Goal: Task Accomplishment & Management: Manage account settings

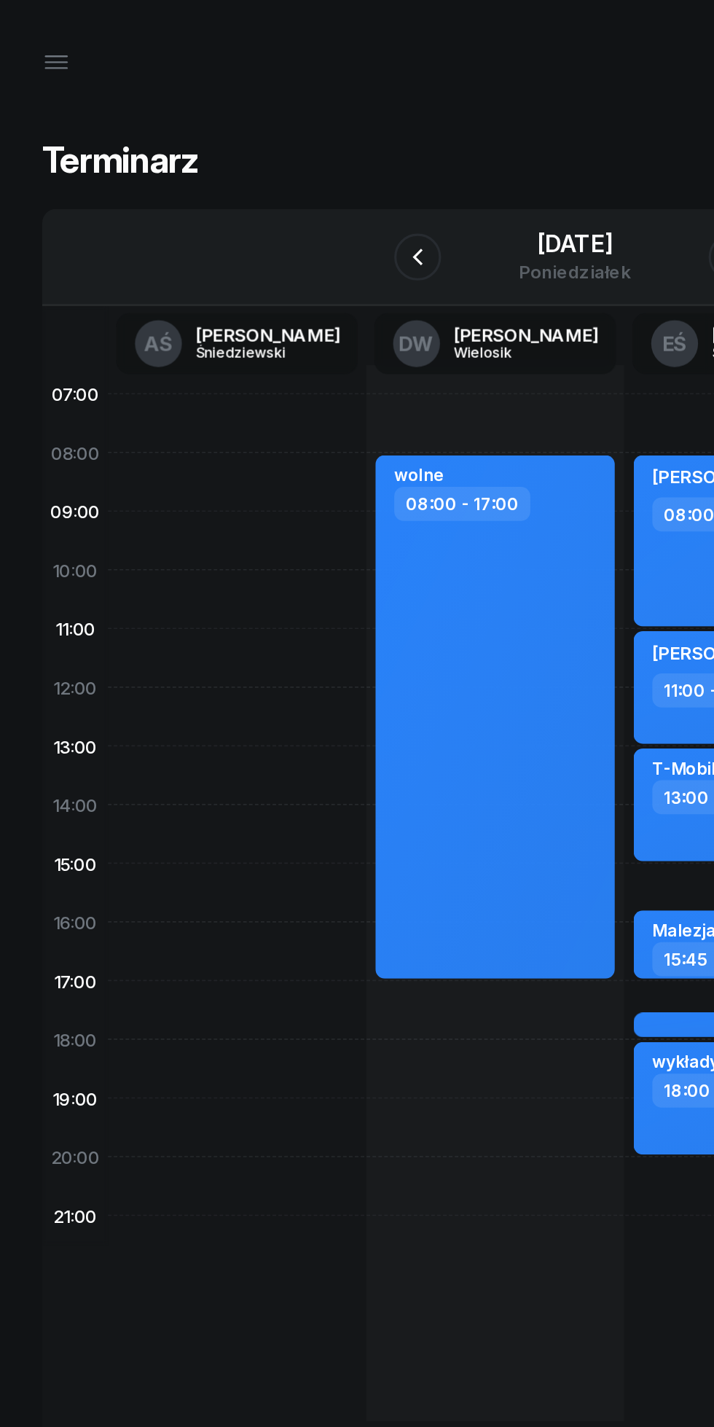
scroll to position [0, 20]
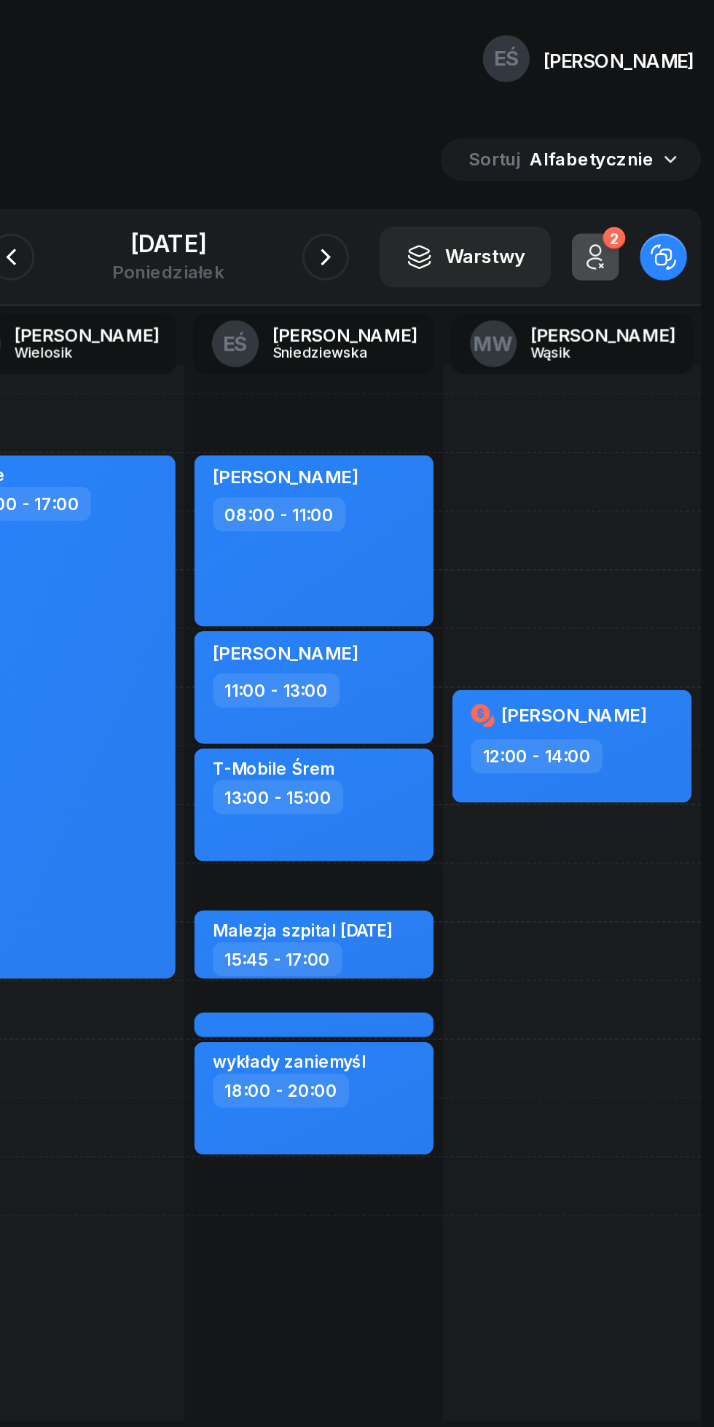
click at [485, 523] on div "T-Mobile Śrem 13:00 - 15:00" at bounding box center [447, 500] width 149 height 70
select select "13"
select select "15"
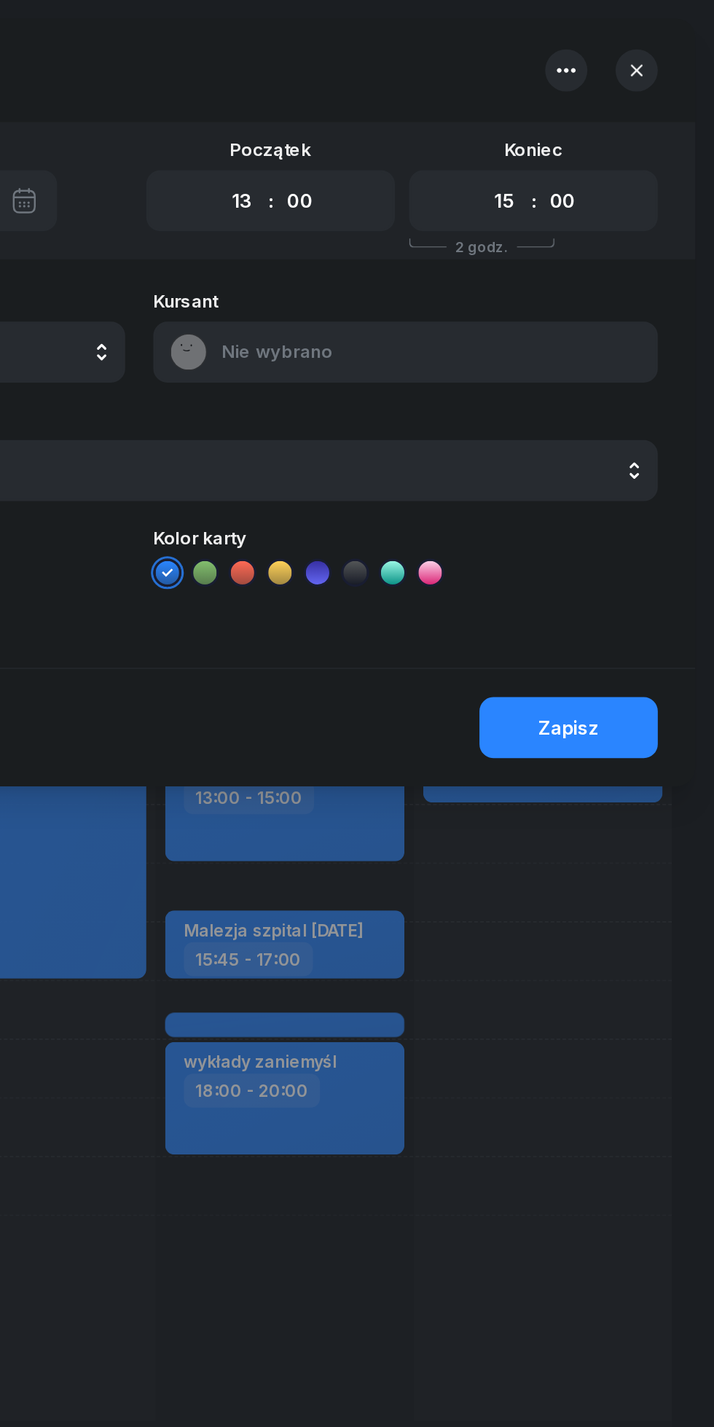
click at [614, 43] on icon "button" at bounding box center [622, 43] width 17 height 17
click at [552, 96] on link "Usuń" at bounding box center [604, 88] width 191 height 35
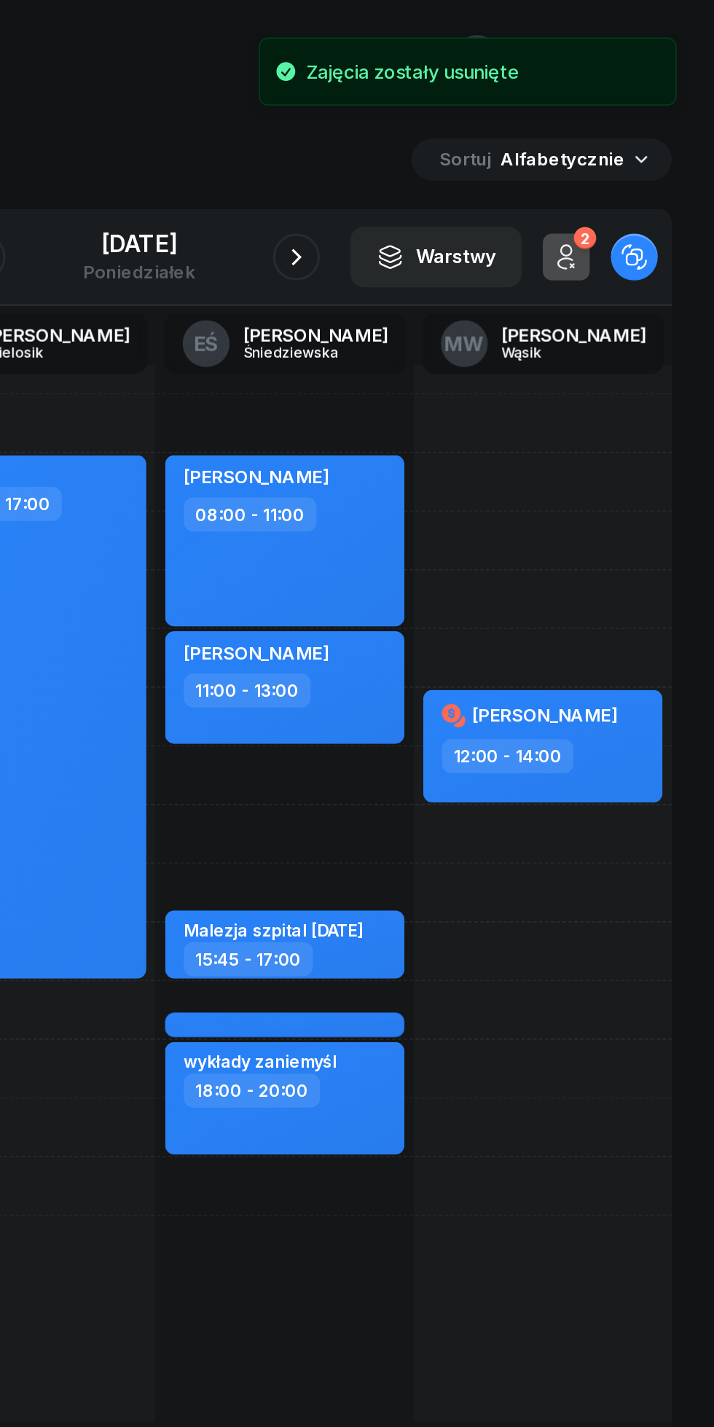
click at [652, 480] on div "[PERSON_NAME] 12:00 - 14:00" at bounding box center [608, 464] width 149 height 70
select select "12"
select select "14"
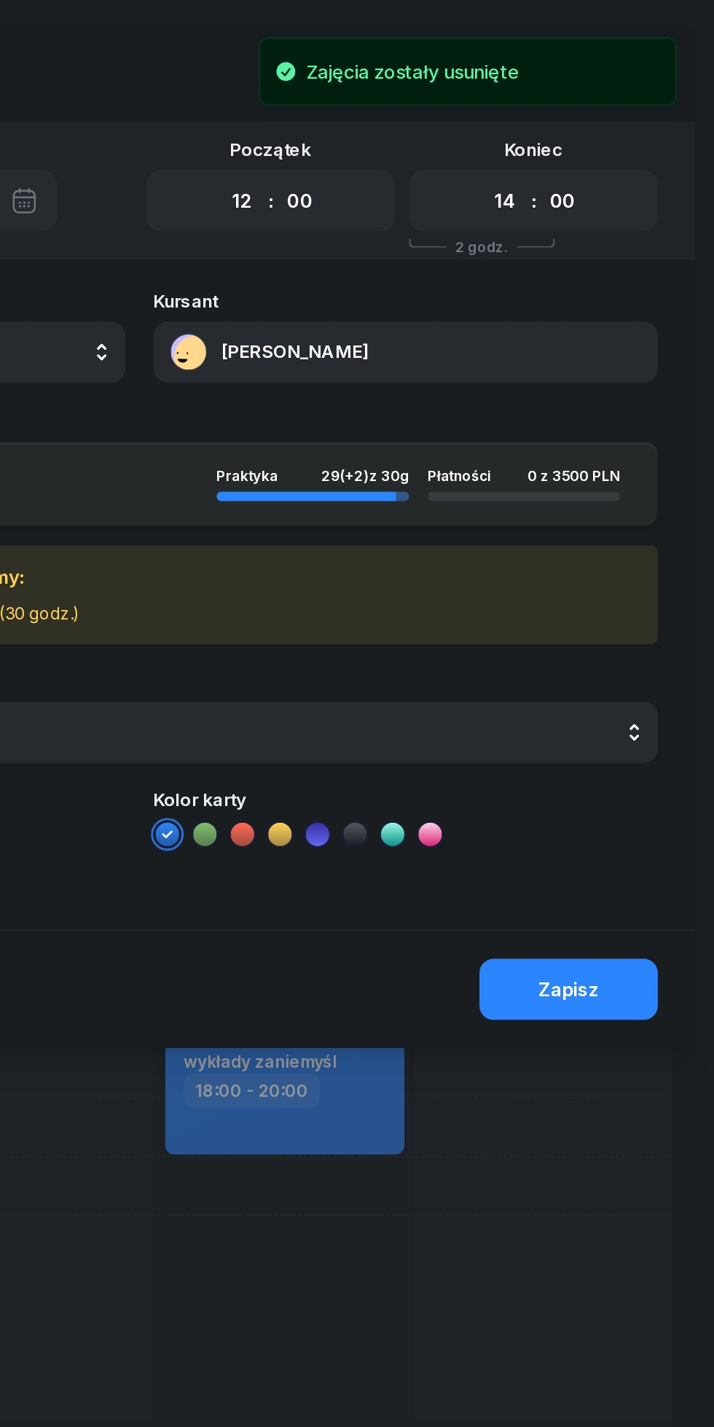
click at [411, 123] on select "00 01 02 03 04 05 06 07 08 09 10 11 12 13 14 15 16 17 18 19 20 21 22 23" at bounding box center [421, 125] width 28 height 26
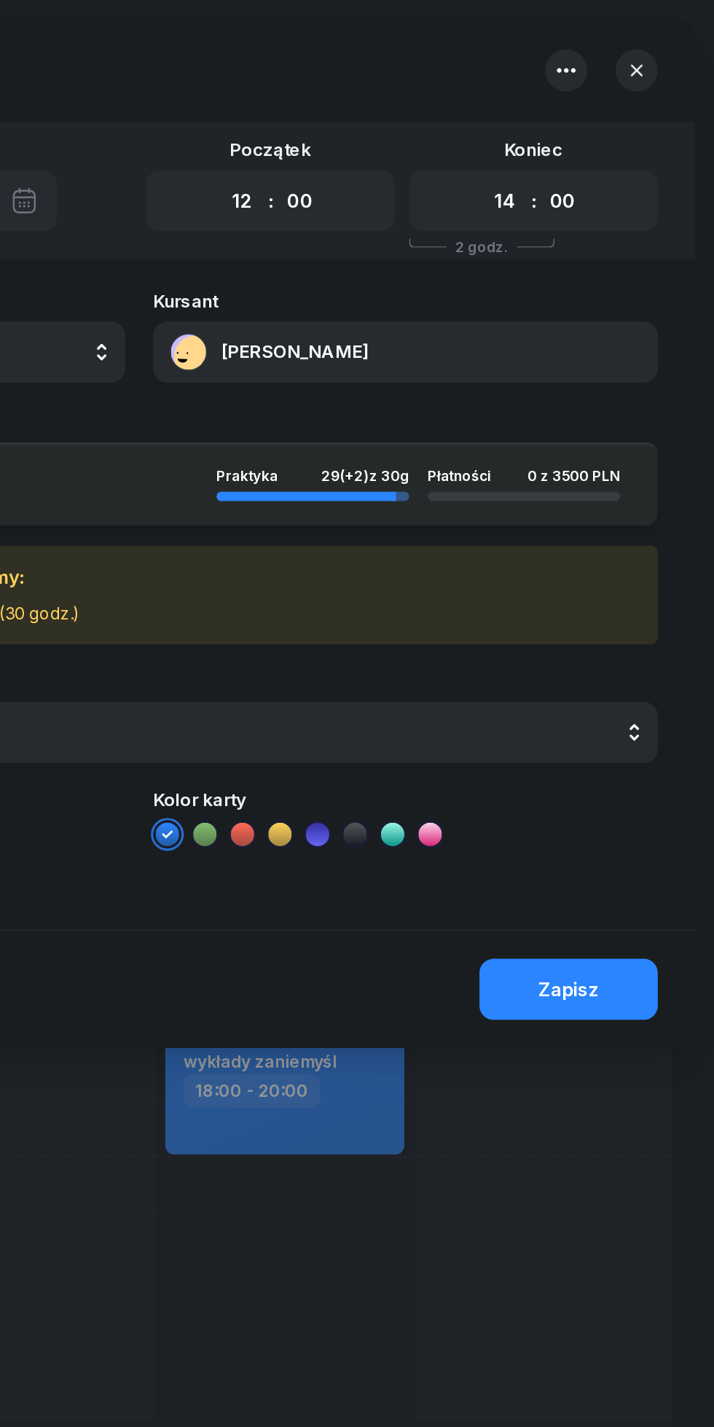
select select "13"
click at [407, 112] on select "00 01 02 03 04 05 06 07 08 09 10 11 12 13 14 15 16 17 18 19 20 21 22 23" at bounding box center [421, 125] width 28 height 26
click at [582, 121] on select "00 01 02 03 04 05 06 07 08 09 10 11 12 13 14 15 16 17 18 19 20 21 22 23" at bounding box center [584, 125] width 28 height 26
select select "15"
click at [570, 112] on select "00 01 02 03 04 05 06 07 08 09 10 11 12 13 14 15 16 17 18 19 20 21 22 23" at bounding box center [584, 125] width 28 height 26
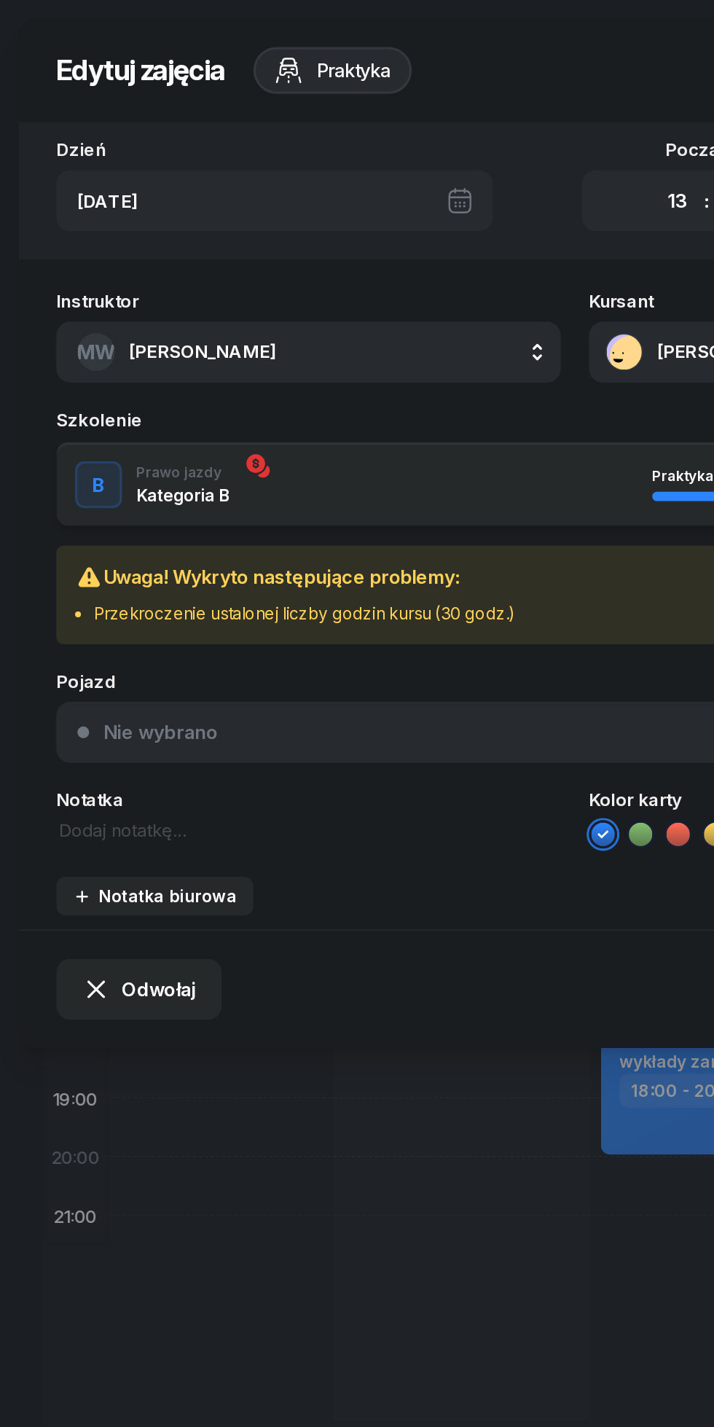
click at [115, 219] on span "[PERSON_NAME]" at bounding box center [125, 218] width 91 height 14
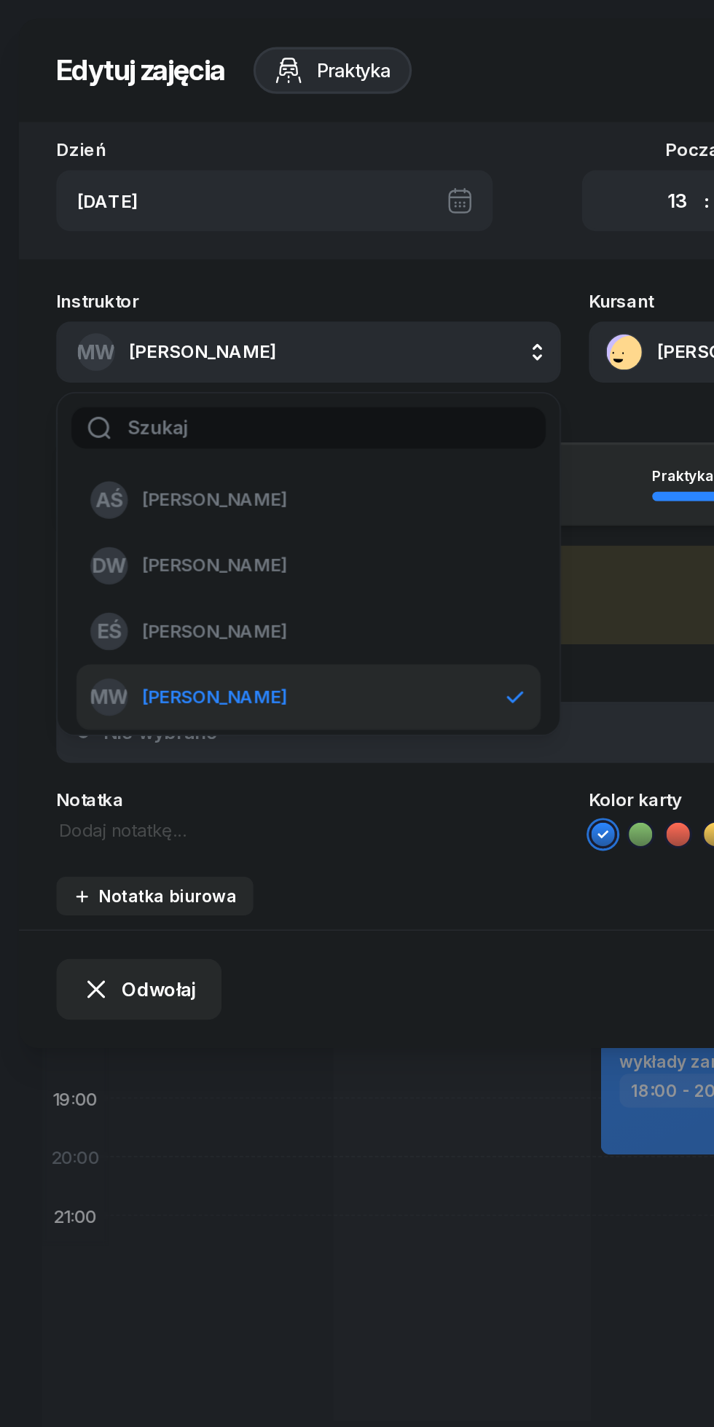
click at [100, 383] on div "EŚ [PERSON_NAME]" at bounding box center [183, 391] width 254 height 23
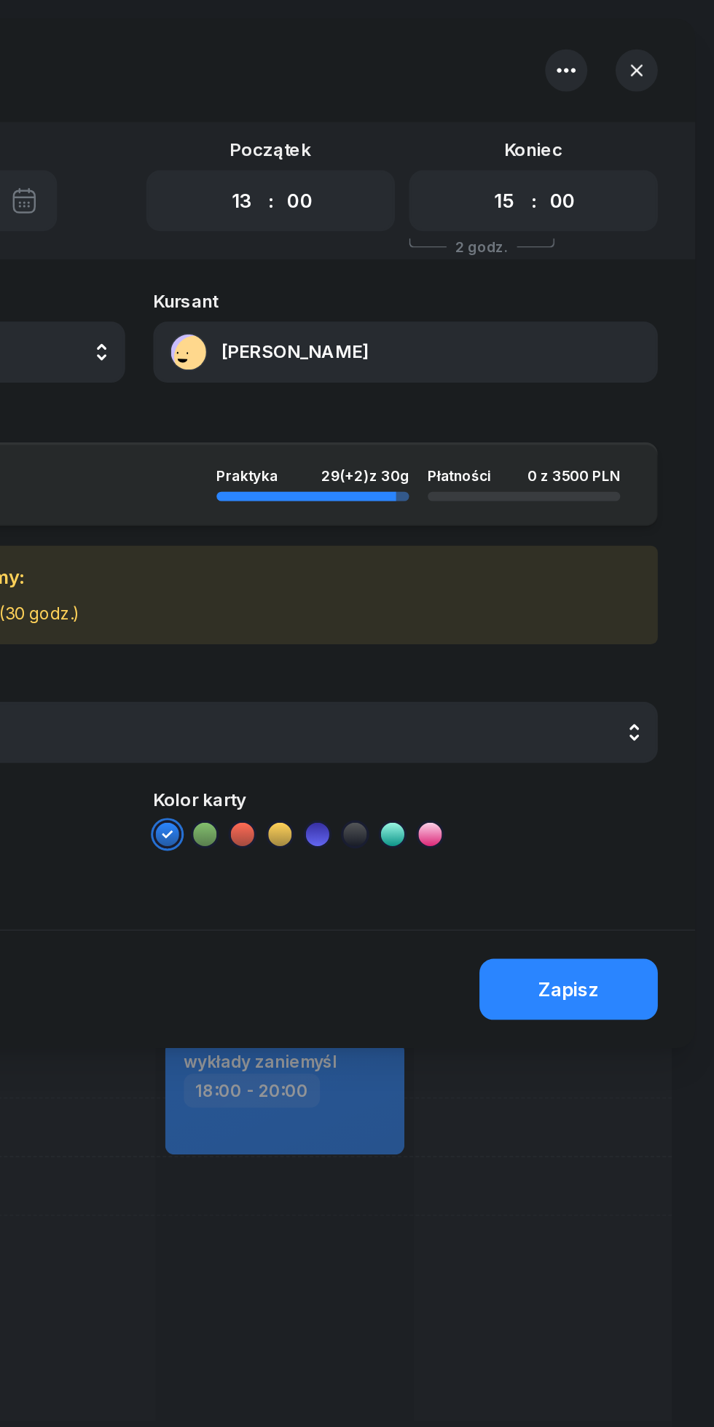
click at [628, 619] on div "Zapisz" at bounding box center [624, 615] width 38 height 14
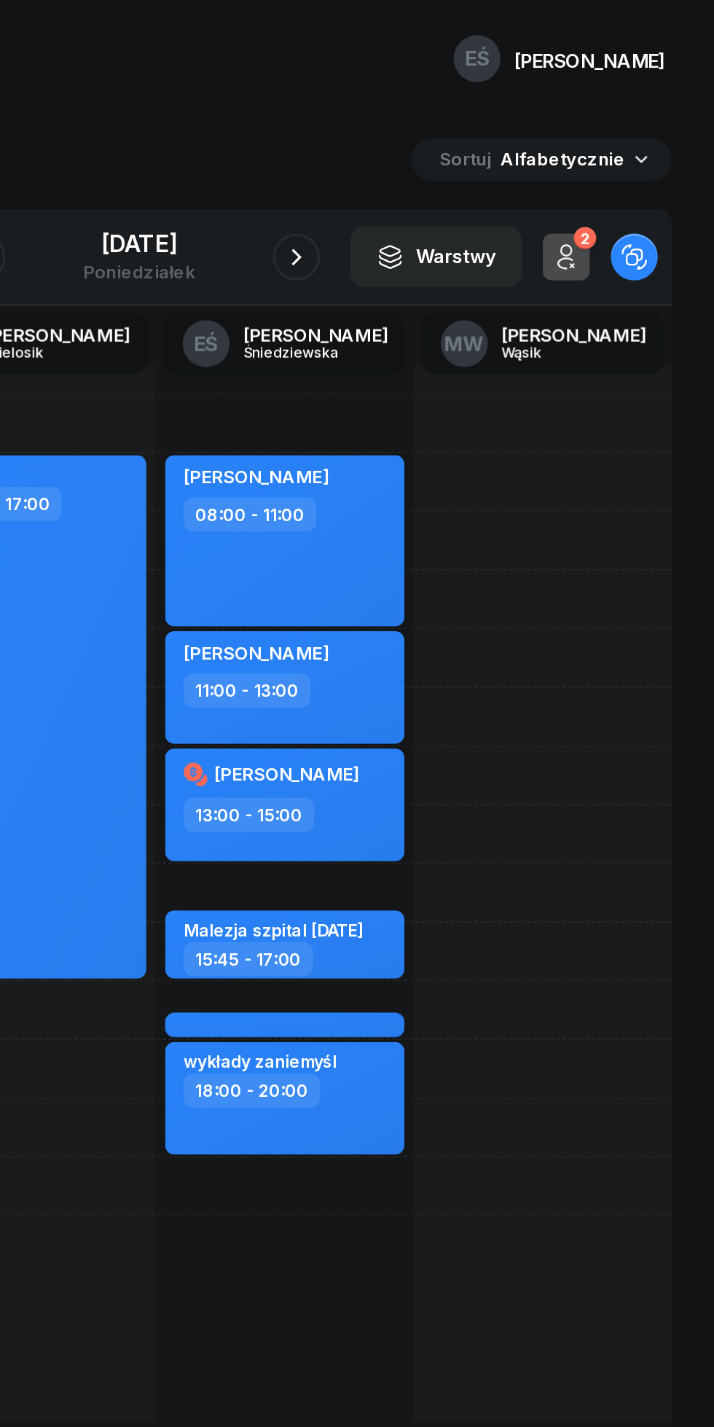
click at [481, 511] on div "13:00 - 15:00" at bounding box center [449, 506] width 128 height 21
select select "13"
select select "15"
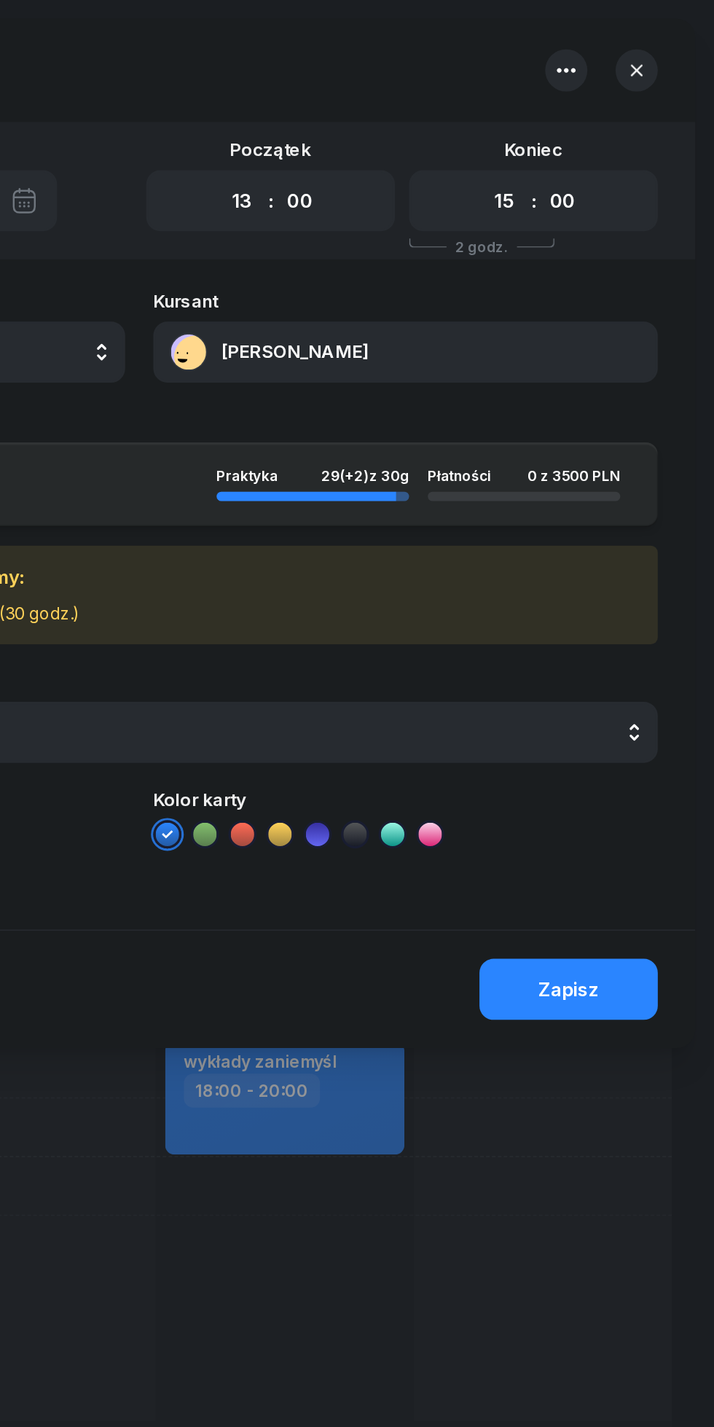
click at [422, 203] on button "[PERSON_NAME]" at bounding box center [522, 219] width 313 height 38
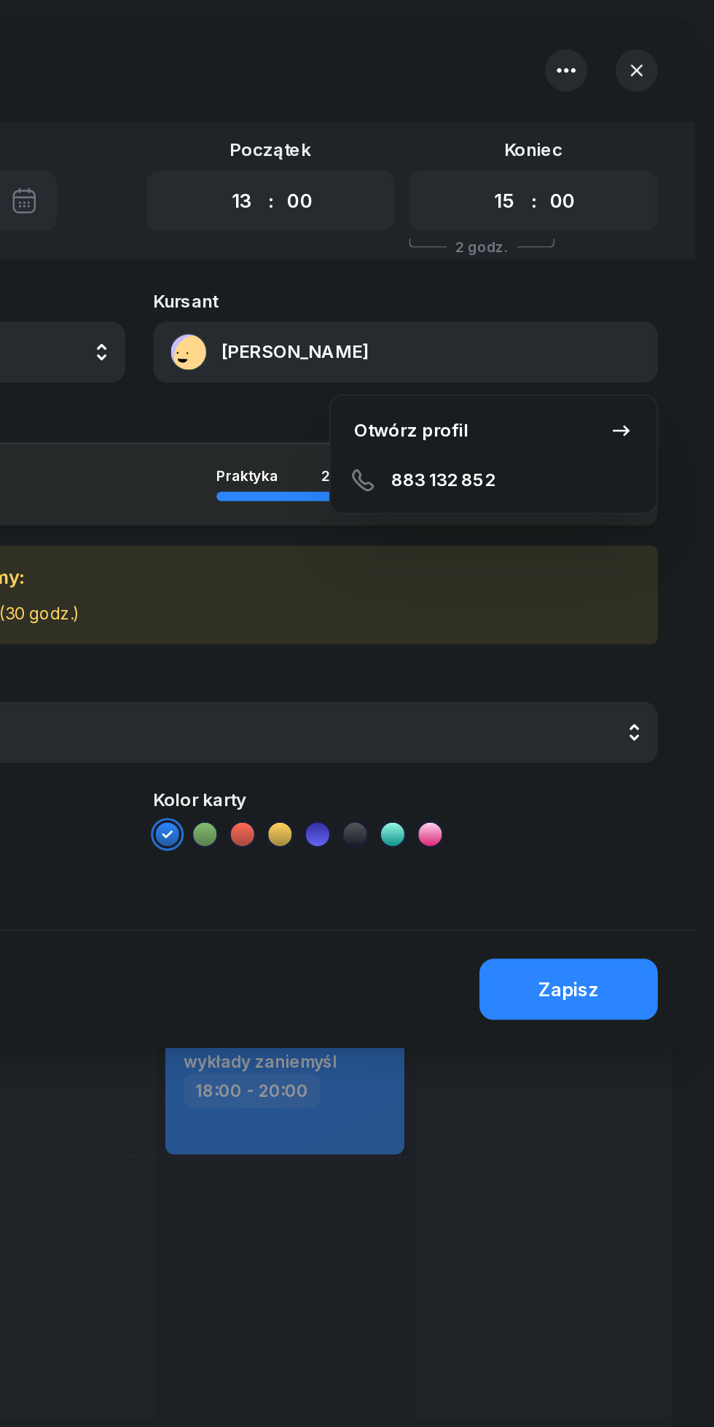
click at [507, 266] on div "Otwórz profil" at bounding box center [526, 267] width 71 height 13
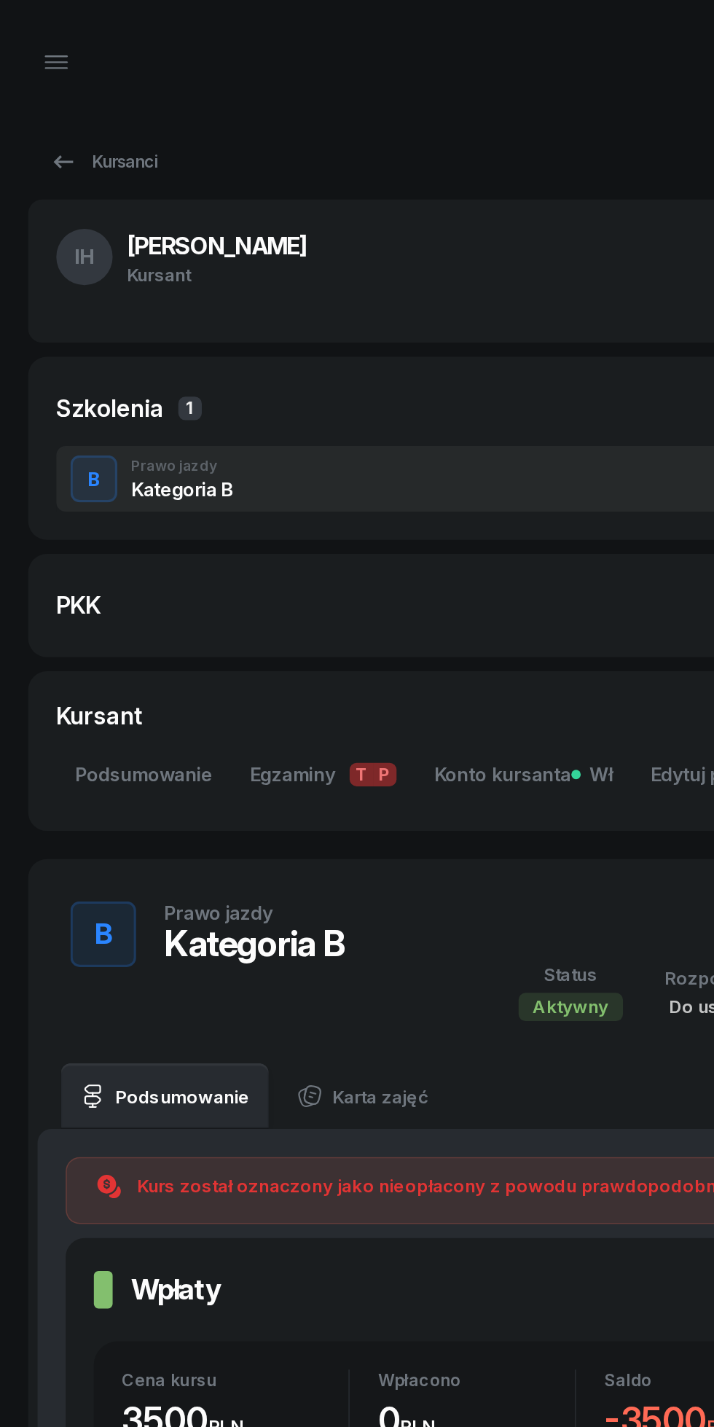
click at [46, 89] on link "Kursanci" at bounding box center [63, 100] width 93 height 29
